Goal: Task Accomplishment & Management: Complete application form

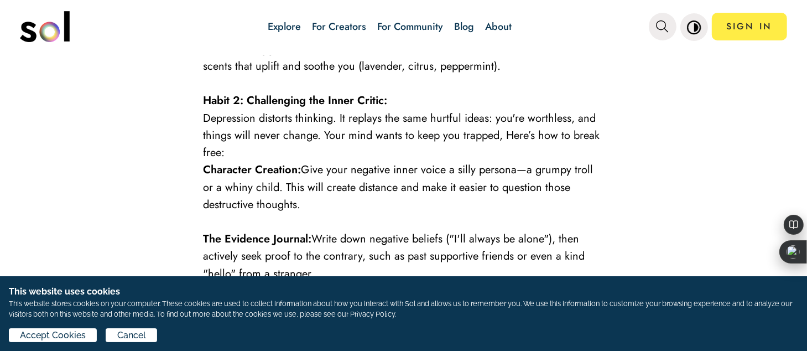
scroll to position [2073, 0]
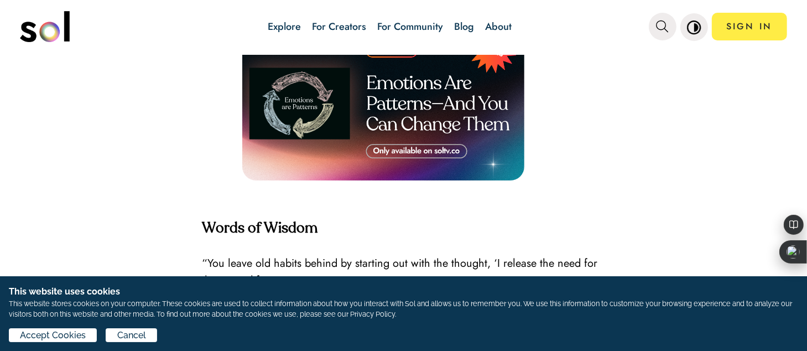
scroll to position [1613, 0]
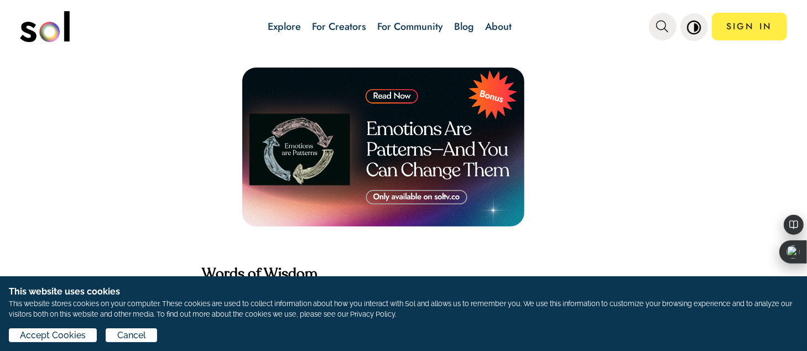
click at [397, 109] on img at bounding box center [383, 146] width 282 height 159
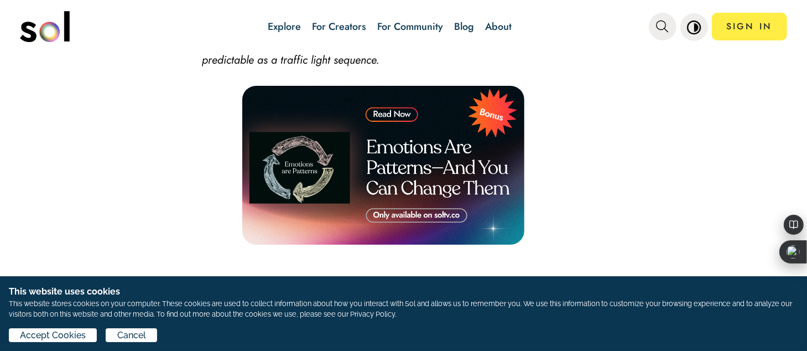
scroll to position [1567, 0]
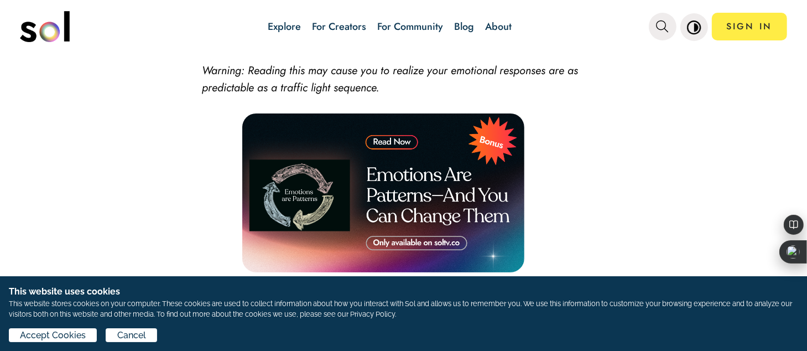
click at [386, 154] on img at bounding box center [383, 192] width 282 height 159
drag, startPoint x: 66, startPoint y: 342, endPoint x: 72, endPoint y: 335, distance: 10.2
click at [68, 340] on div "Accept Cookies Cancel" at bounding box center [403, 337] width 789 height 18
click at [73, 334] on span "Accept Cookies" at bounding box center [53, 334] width 66 height 13
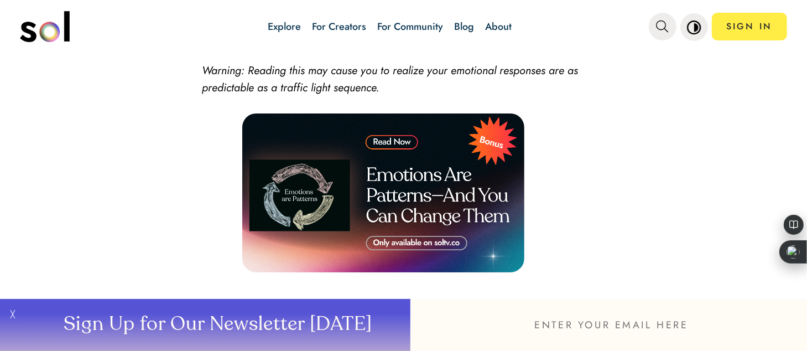
click at [382, 152] on img at bounding box center [383, 192] width 282 height 159
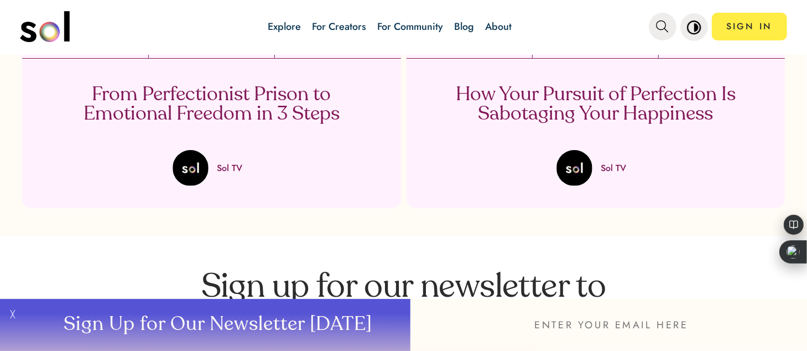
scroll to position [2120, 0]
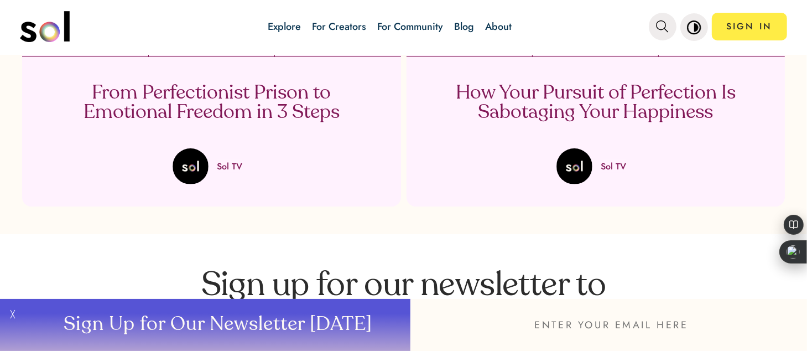
click at [11, 315] on button "╳" at bounding box center [11, 325] width 22 height 52
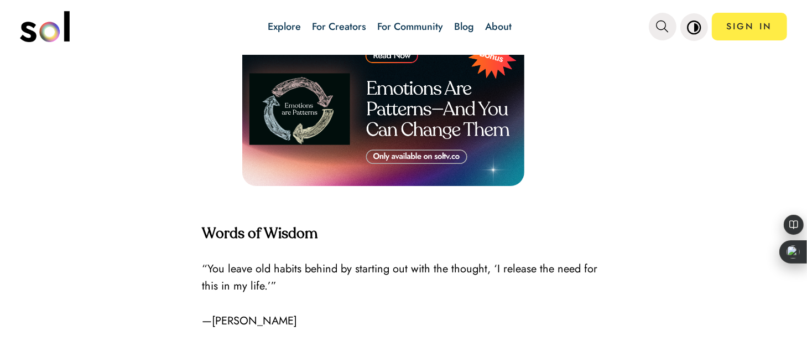
scroll to position [1574, 0]
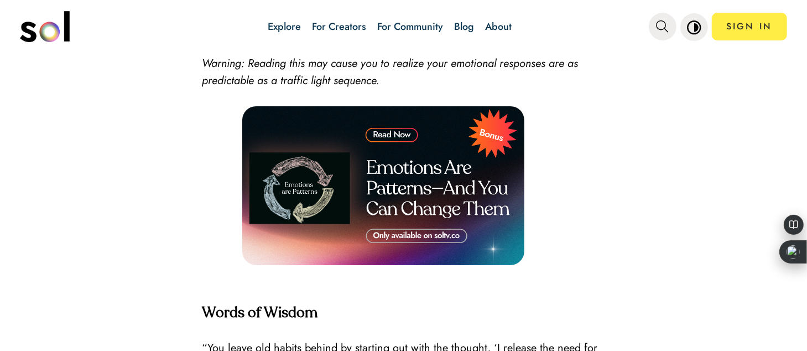
click at [301, 190] on img at bounding box center [383, 185] width 282 height 159
click at [379, 142] on img at bounding box center [383, 185] width 282 height 159
click at [383, 146] on img at bounding box center [383, 185] width 282 height 159
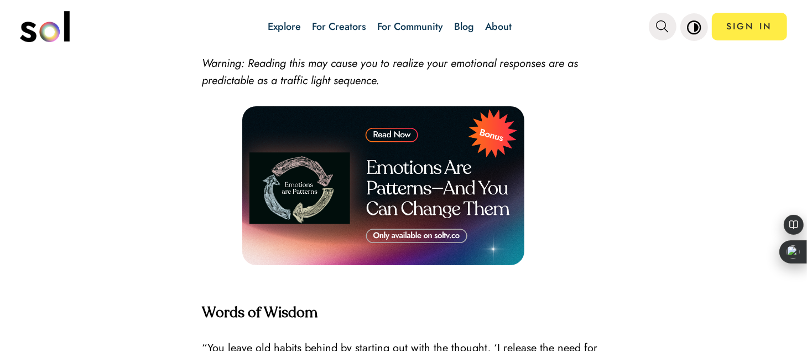
click at [495, 148] on img at bounding box center [383, 185] width 282 height 159
click at [404, 246] on img at bounding box center [383, 185] width 282 height 159
click at [403, 246] on img at bounding box center [383, 185] width 282 height 159
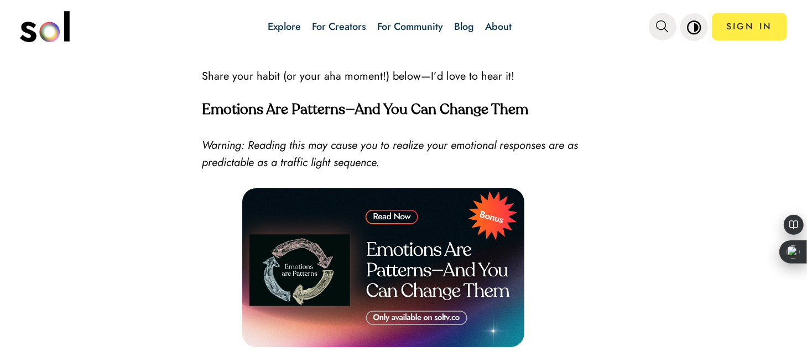
scroll to position [1436, 0]
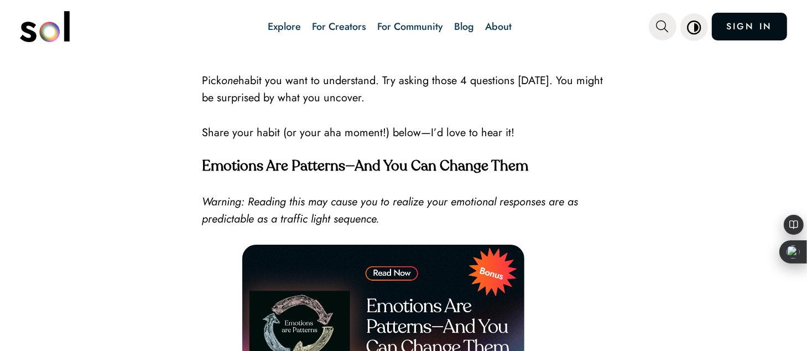
click at [746, 39] on link "SIGN IN" at bounding box center [749, 27] width 75 height 28
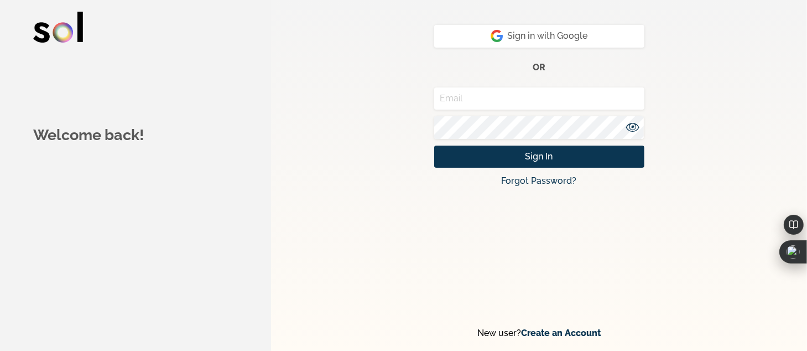
click at [564, 333] on link "Create an Account" at bounding box center [561, 332] width 80 height 11
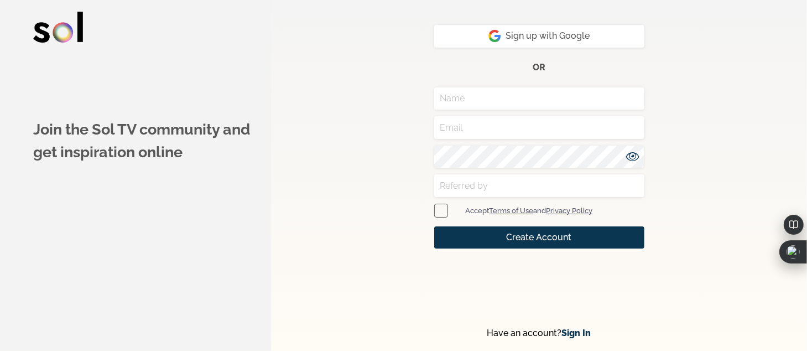
click at [512, 103] on input "text" at bounding box center [539, 98] width 210 height 23
click at [528, 36] on span "Sign up with Google" at bounding box center [538, 35] width 101 height 13
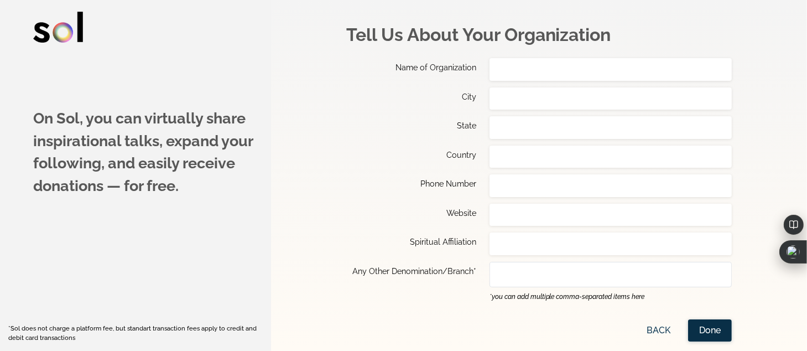
click at [721, 325] on span "Done" at bounding box center [710, 330] width 22 height 13
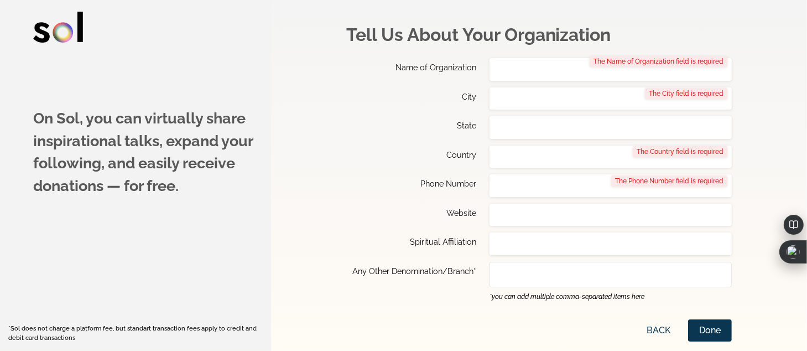
click at [592, 69] on input "text" at bounding box center [610, 69] width 243 height 23
type input "Jordan"
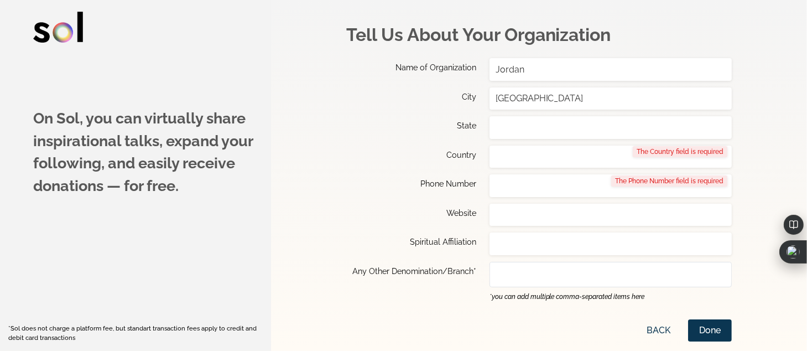
type input "Tampa"
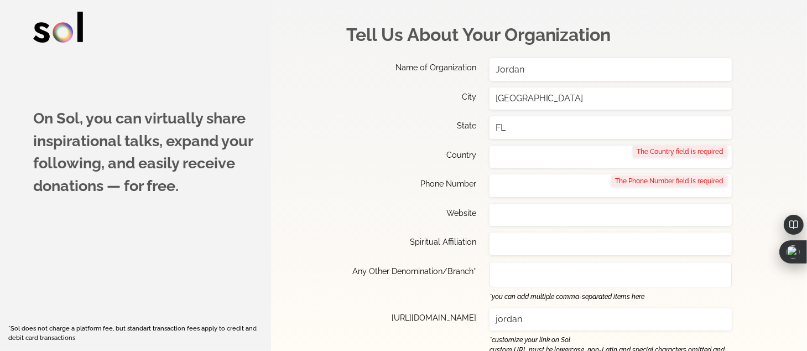
type input "FL"
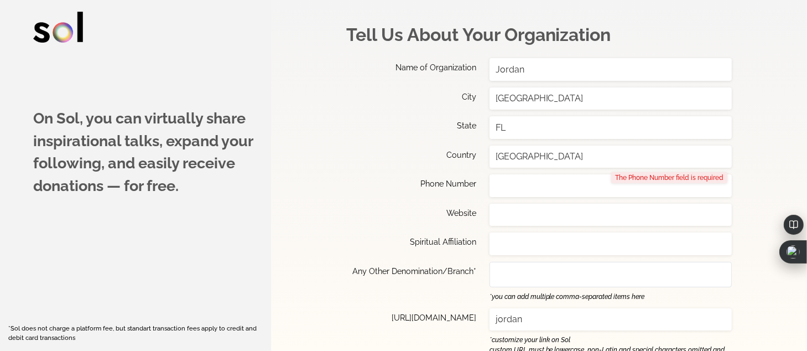
type input "USA"
click at [524, 186] on input "text" at bounding box center [610, 185] width 243 height 23
type input "8133857814"
drag, startPoint x: 526, startPoint y: 70, endPoint x: 473, endPoint y: 72, distance: 53.7
click at [473, 72] on div "Name of Organization Jordan" at bounding box center [539, 69] width 386 height 23
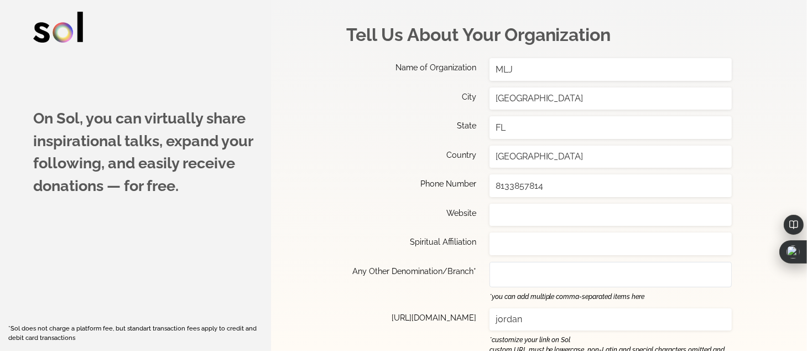
type input "MLJ"
click at [316, 226] on form "Tell Us About Your Organization Name of Organization MLJ City Tampa State FL Co…" at bounding box center [539, 175] width 482 height 351
type input "mlj"
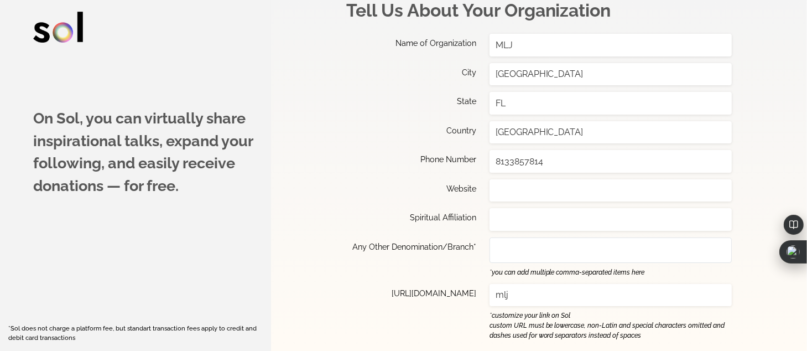
scroll to position [54, 0]
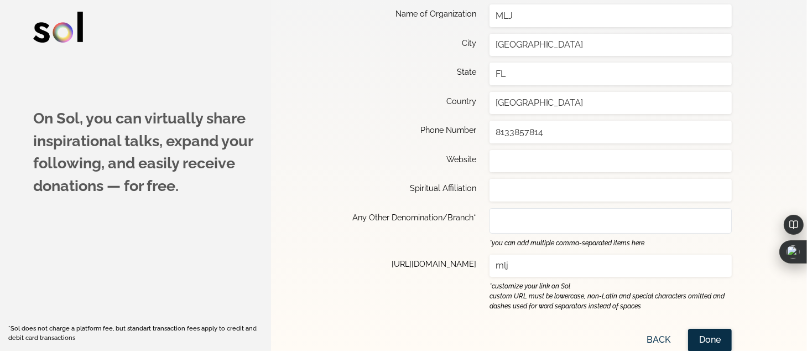
click at [710, 338] on span "Done" at bounding box center [710, 339] width 22 height 13
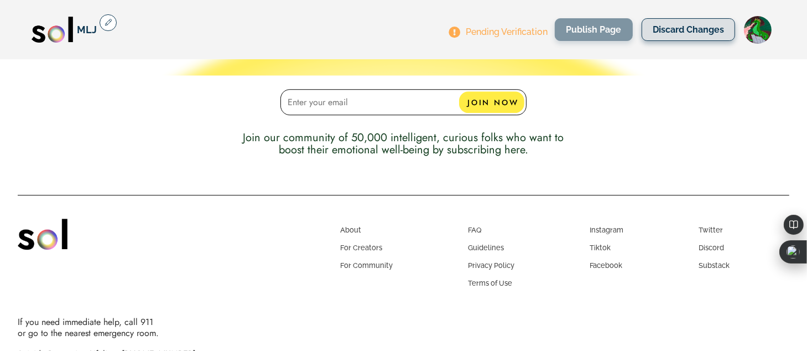
scroll to position [2645, 0]
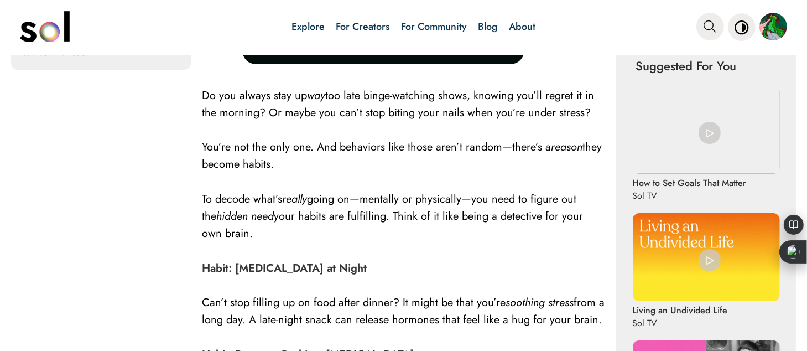
scroll to position [484, 0]
